Goal: Information Seeking & Learning: Check status

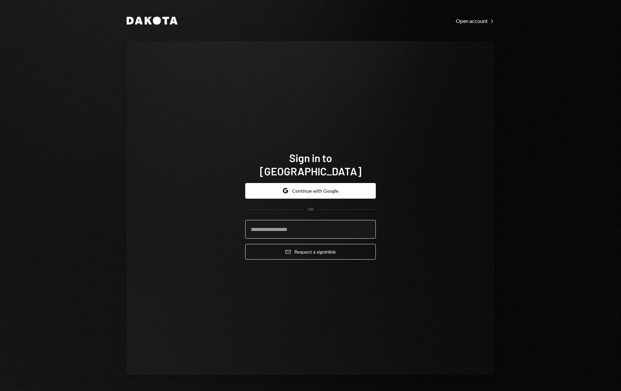
click at [286, 220] on input "email" at bounding box center [310, 229] width 131 height 19
click at [279, 222] on input "email" at bounding box center [310, 229] width 131 height 19
click at [263, 222] on input "email" at bounding box center [310, 229] width 131 height 19
type input "**********"
click at [245, 244] on button "Email Request a sign in link" at bounding box center [310, 252] width 131 height 16
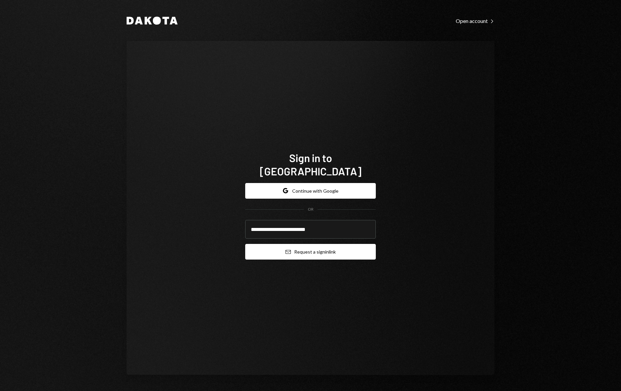
click at [308, 244] on button "Email Request a sign in link" at bounding box center [310, 252] width 131 height 16
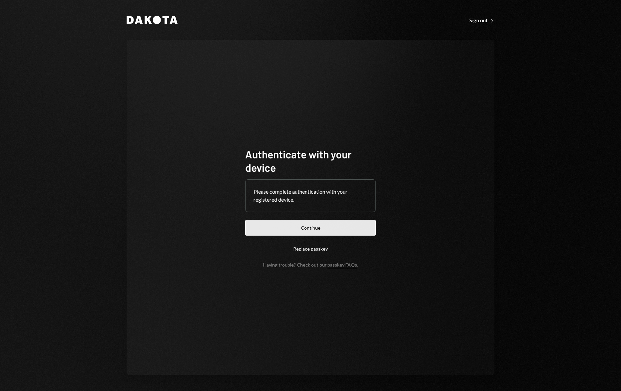
click at [288, 220] on button "Continue" at bounding box center [310, 228] width 131 height 16
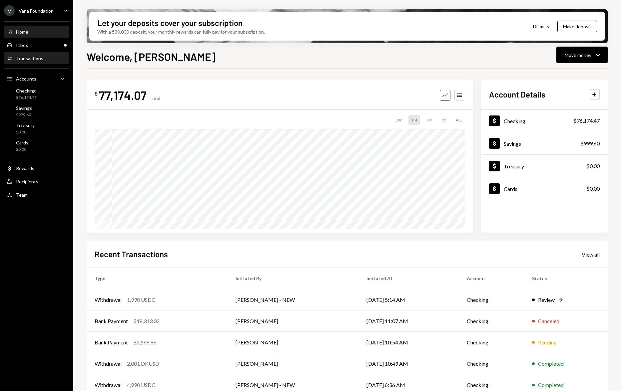
click at [28, 62] on div "Activities Transactions" at bounding box center [37, 58] width 60 height 11
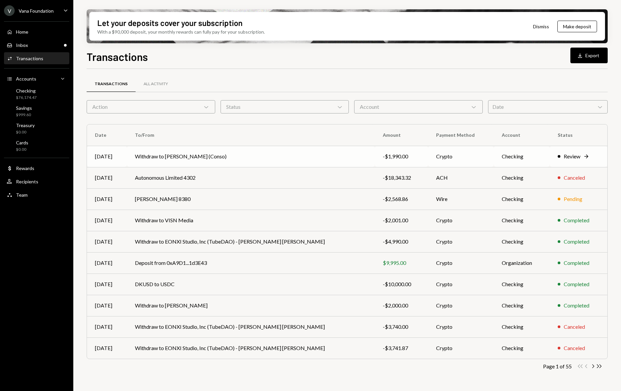
click at [323, 156] on td "Withdraw to [PERSON_NAME] (Conso)" at bounding box center [251, 156] width 248 height 21
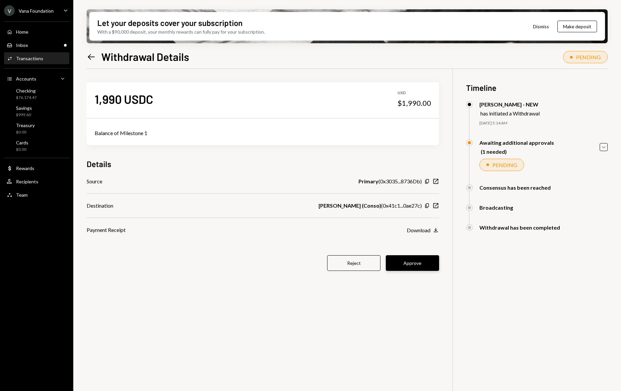
click at [428, 264] on button "Approve" at bounding box center [412, 264] width 53 height 16
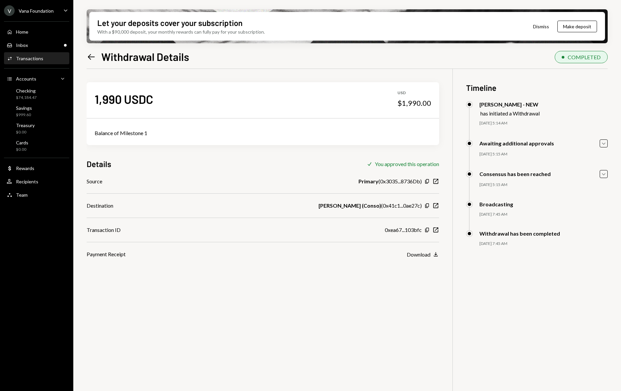
click at [95, 55] on icon "Left Arrow" at bounding box center [91, 56] width 9 height 9
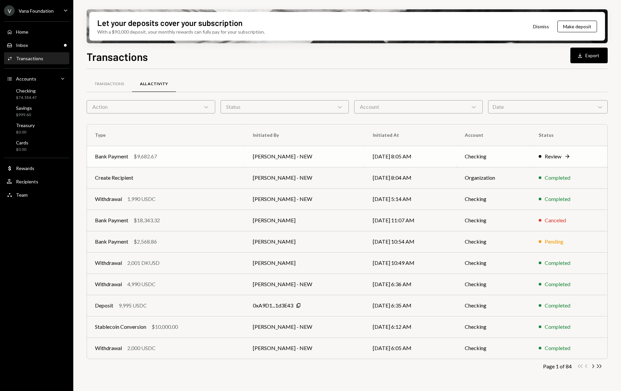
click at [471, 153] on td "Checking" at bounding box center [494, 156] width 74 height 21
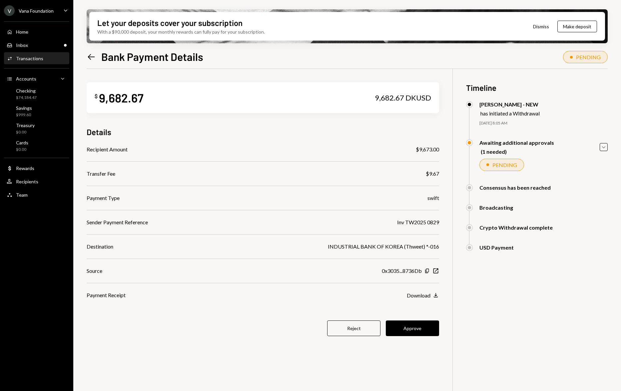
click at [89, 54] on icon "Left Arrow" at bounding box center [91, 56] width 9 height 9
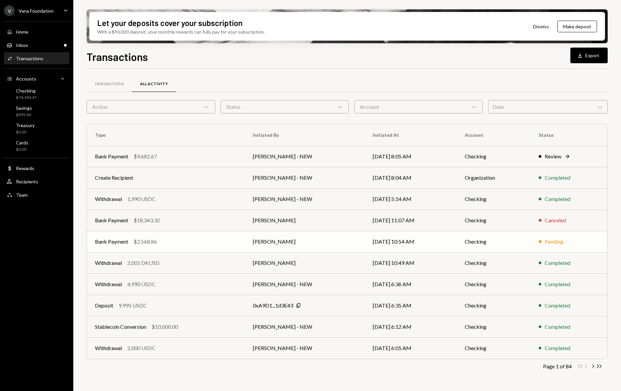
click at [277, 242] on td "[PERSON_NAME]" at bounding box center [305, 241] width 120 height 21
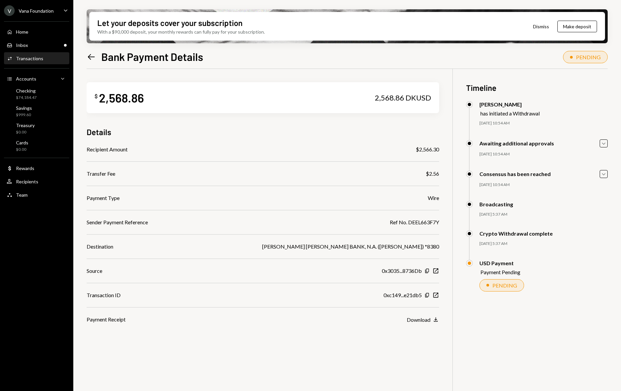
click at [98, 52] on div "Left Arrow Bank Payment Details" at bounding box center [145, 56] width 117 height 13
click at [97, 54] on div "Left Arrow Bank Payment Details" at bounding box center [145, 56] width 117 height 13
click at [90, 54] on icon at bounding box center [91, 57] width 7 height 6
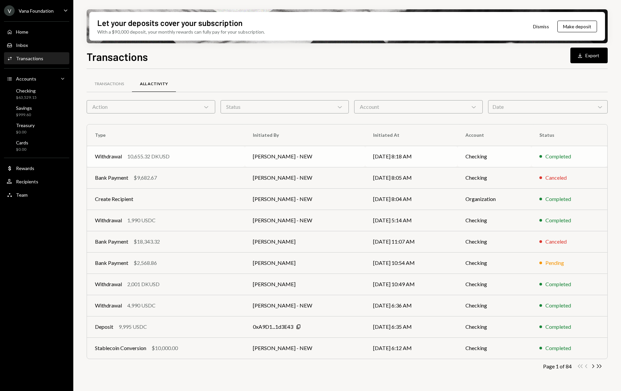
click at [288, 159] on td "[PERSON_NAME] - NEW" at bounding box center [305, 156] width 120 height 21
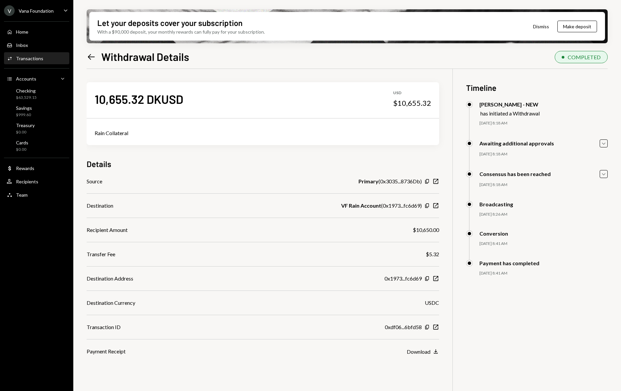
click at [96, 58] on div "Left Arrow Withdrawal Details" at bounding box center [138, 56] width 103 height 13
click at [92, 57] on icon at bounding box center [91, 57] width 7 height 6
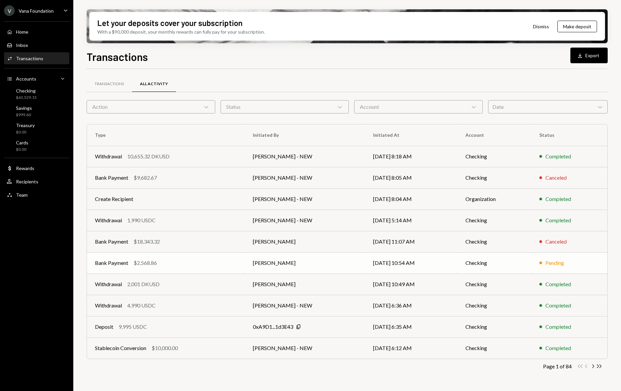
click at [418, 263] on td "[DATE] 10:54 AM" at bounding box center [411, 263] width 92 height 21
